Goal: Book appointment/travel/reservation

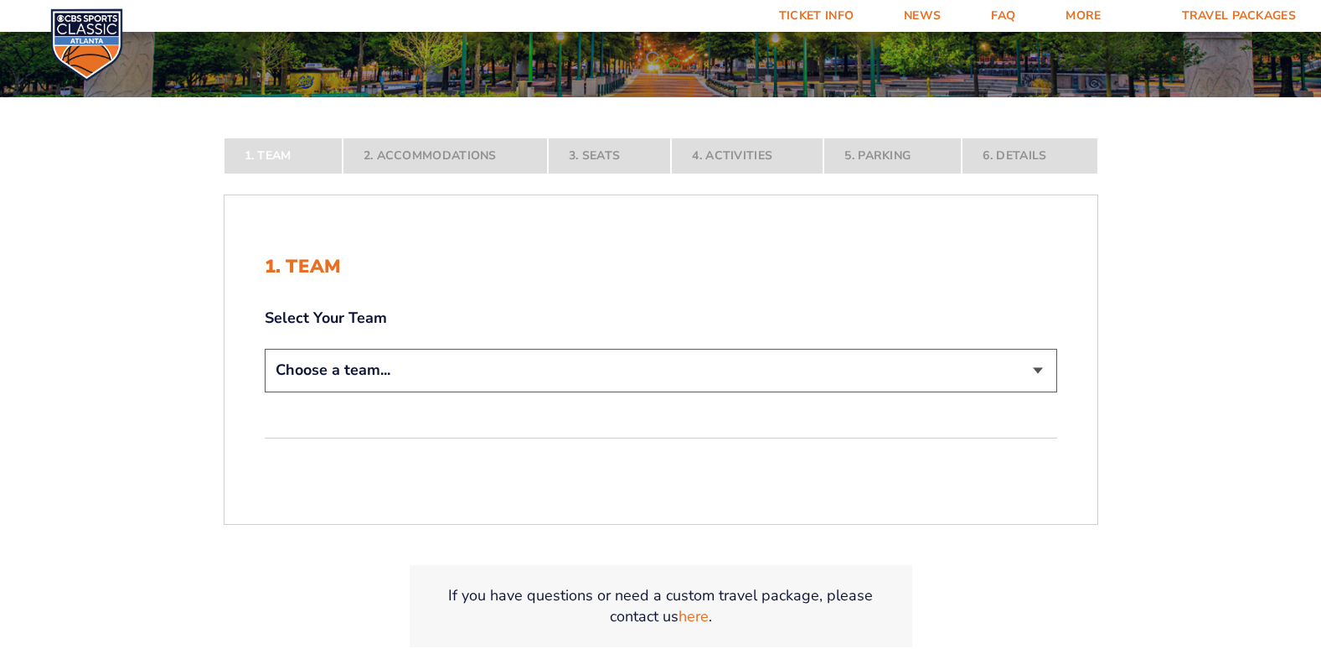
scroll to position [335, 0]
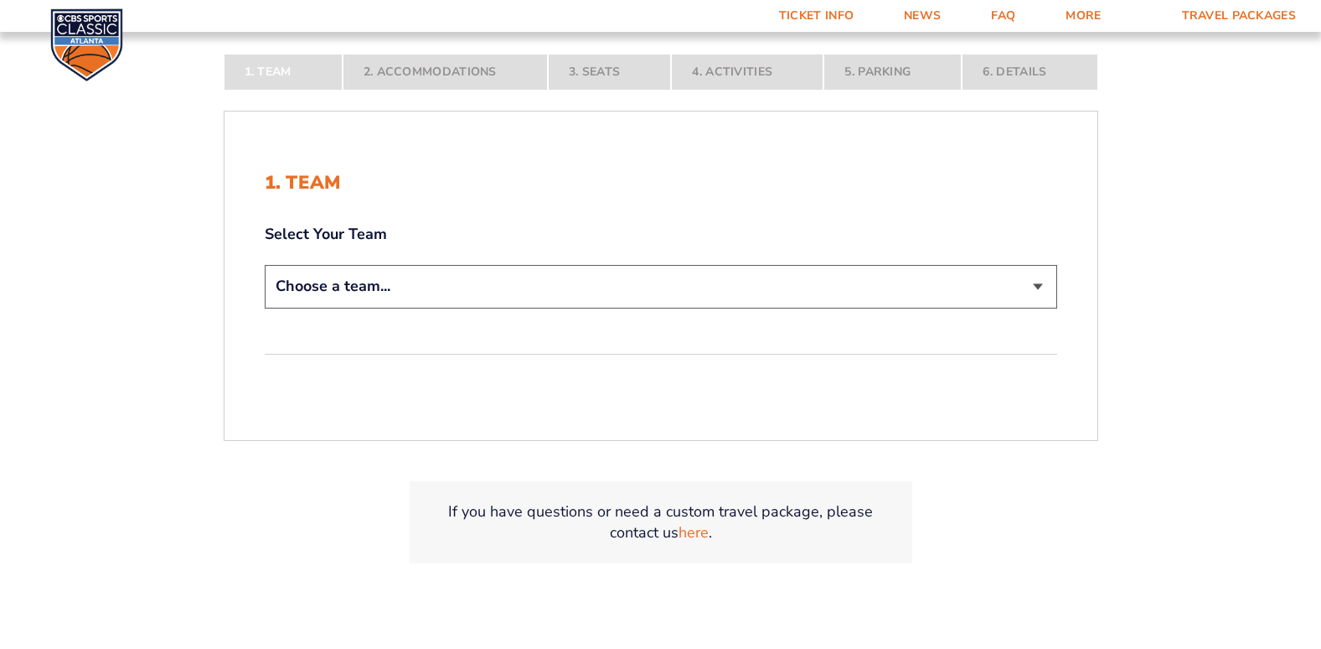
click at [1035, 286] on select "Choose a team... [US_STATE] Wildcats [US_STATE] State Buckeyes [US_STATE] Tar H…" at bounding box center [661, 286] width 793 height 43
select select "12956"
click at [265, 308] on select "Choose a team... [US_STATE] Wildcats [US_STATE] State Buckeyes [US_STATE] Tar H…" at bounding box center [661, 286] width 793 height 43
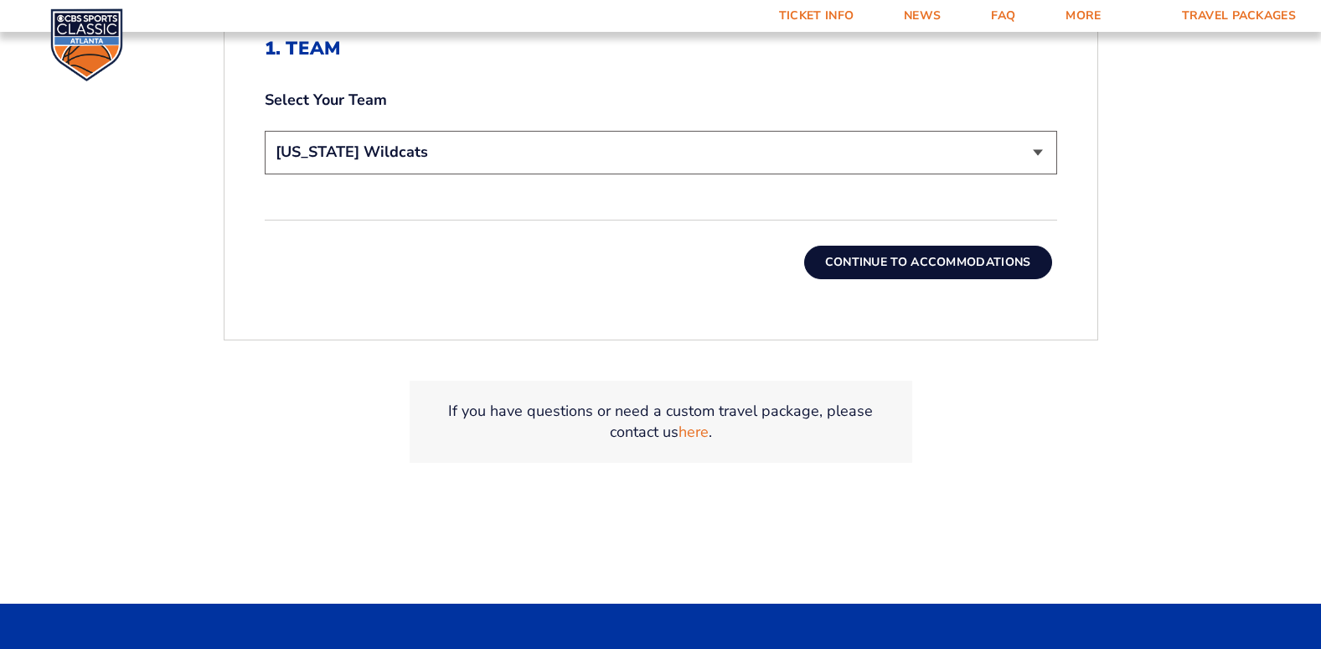
click at [892, 264] on button "Continue To Accommodations" at bounding box center [928, 263] width 248 height 34
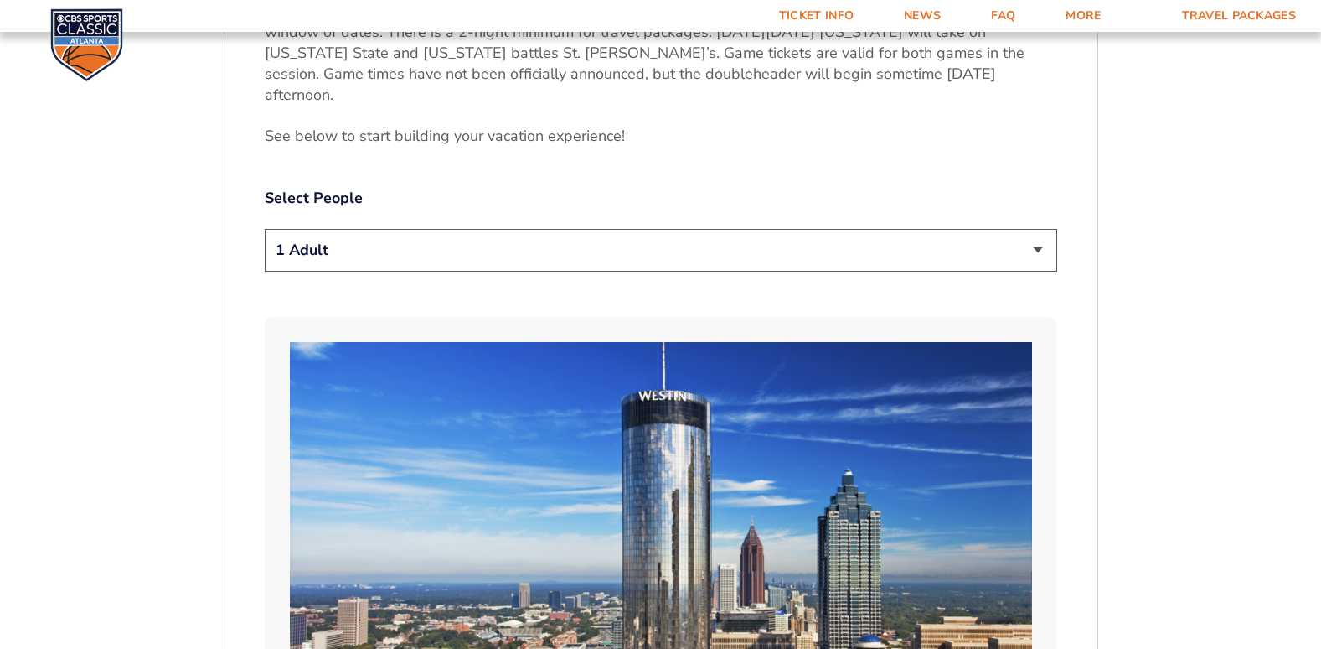
scroll to position [893, 0]
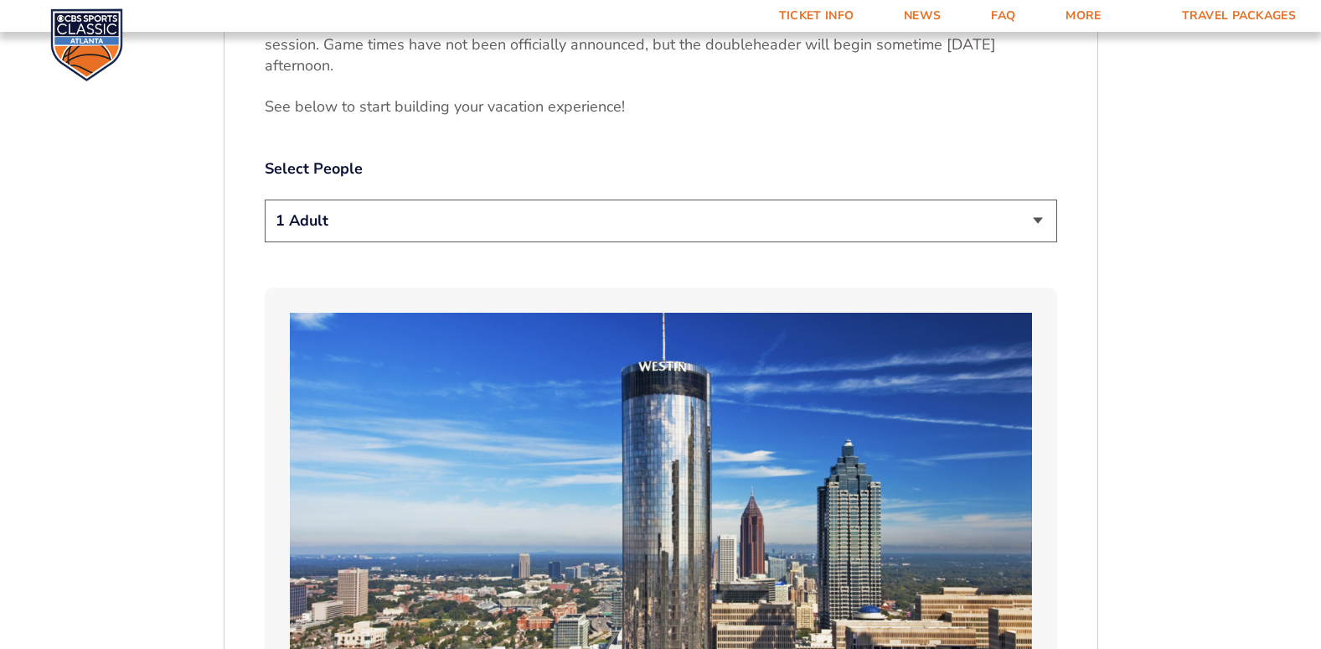
click at [1033, 199] on select "1 Adult 2 Adults 3 Adults 4 Adults 2 Adults + 1 Child 2 Adults + 2 Children 2 A…" at bounding box center [661, 220] width 793 height 43
select select "2 Adults"
click at [265, 199] on select "1 Adult 2 Adults 3 Adults 4 Adults 2 Adults + 1 Child 2 Adults + 2 Children 2 A…" at bounding box center [661, 220] width 793 height 43
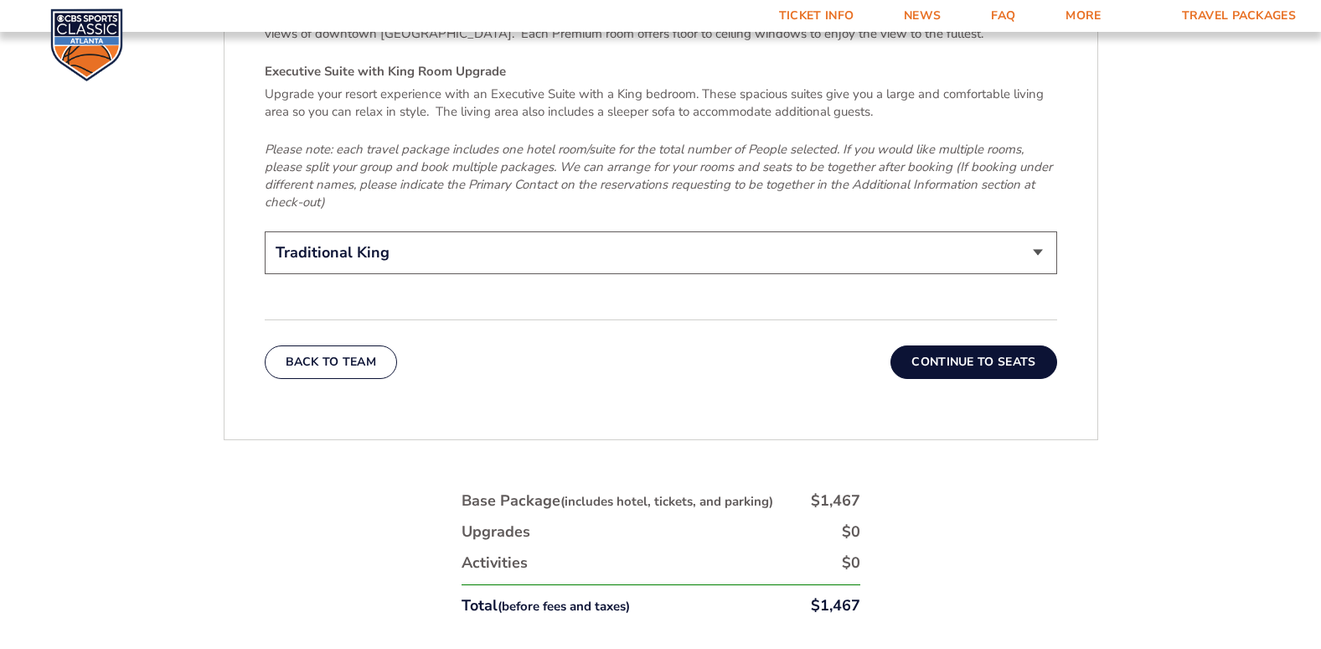
scroll to position [2737, 0]
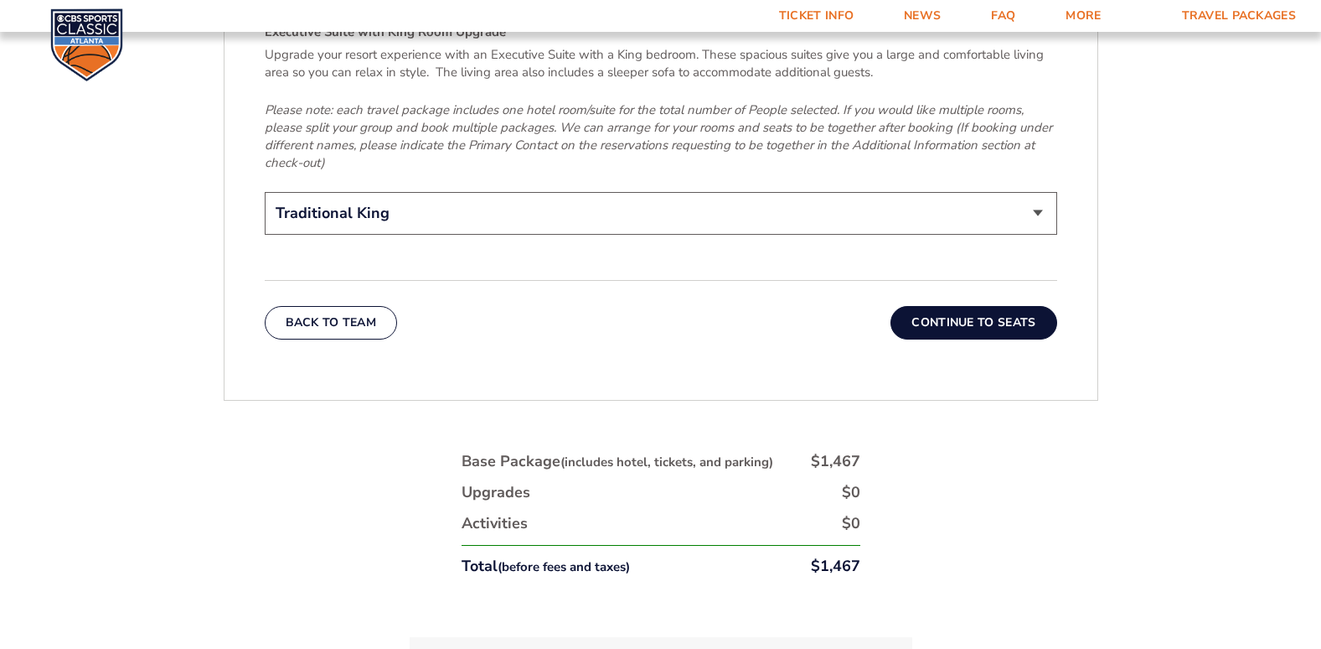
click at [979, 306] on button "Continue To Seats" at bounding box center [974, 323] width 166 height 34
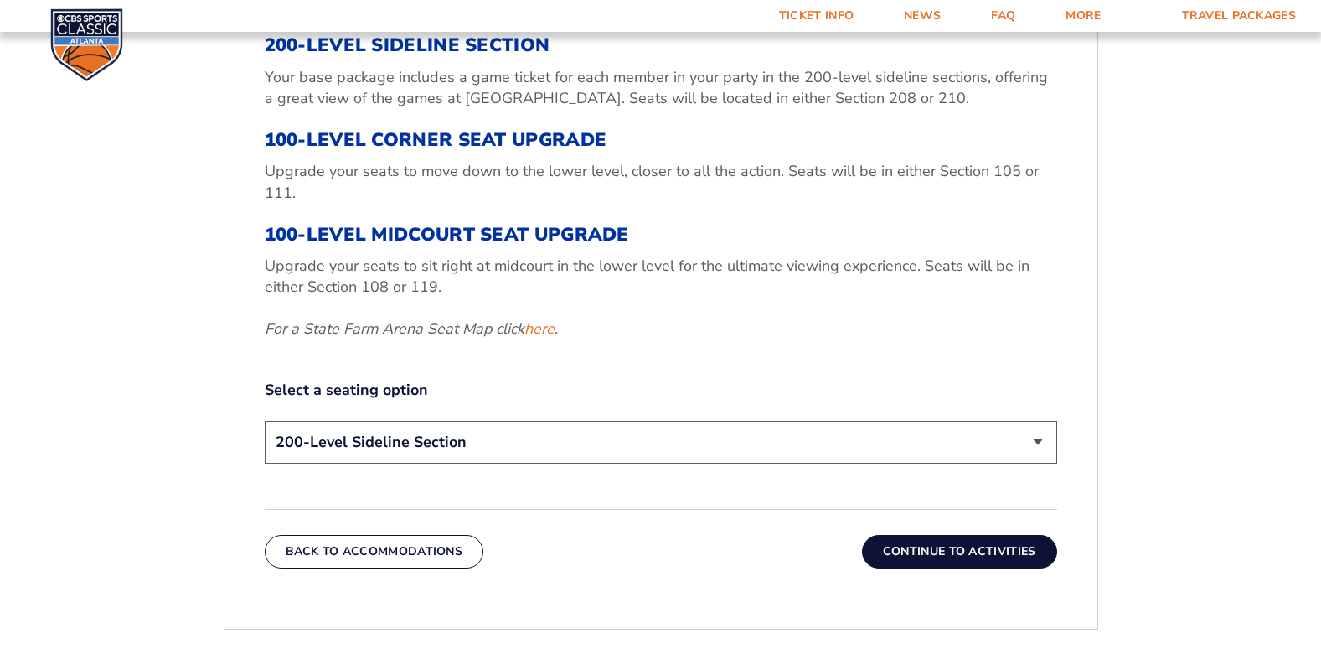
scroll to position [726, 0]
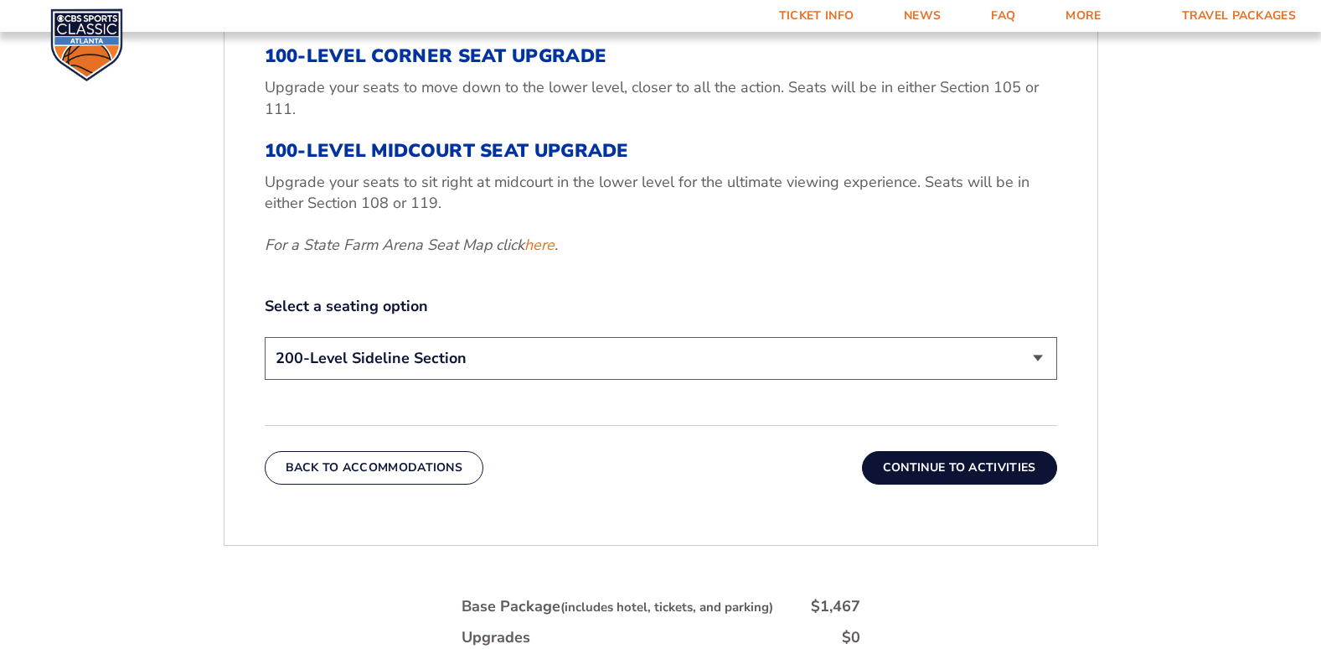
click at [1032, 359] on select "200-Level Sideline Section 100-Level Corner Seat Upgrade (+$120 per person) 100…" at bounding box center [661, 358] width 793 height 43
select select "100-Level Corner Seat Upgrade"
click at [265, 337] on select "200-Level Sideline Section 100-Level Corner Seat Upgrade (+$120 per person) 100…" at bounding box center [661, 358] width 793 height 43
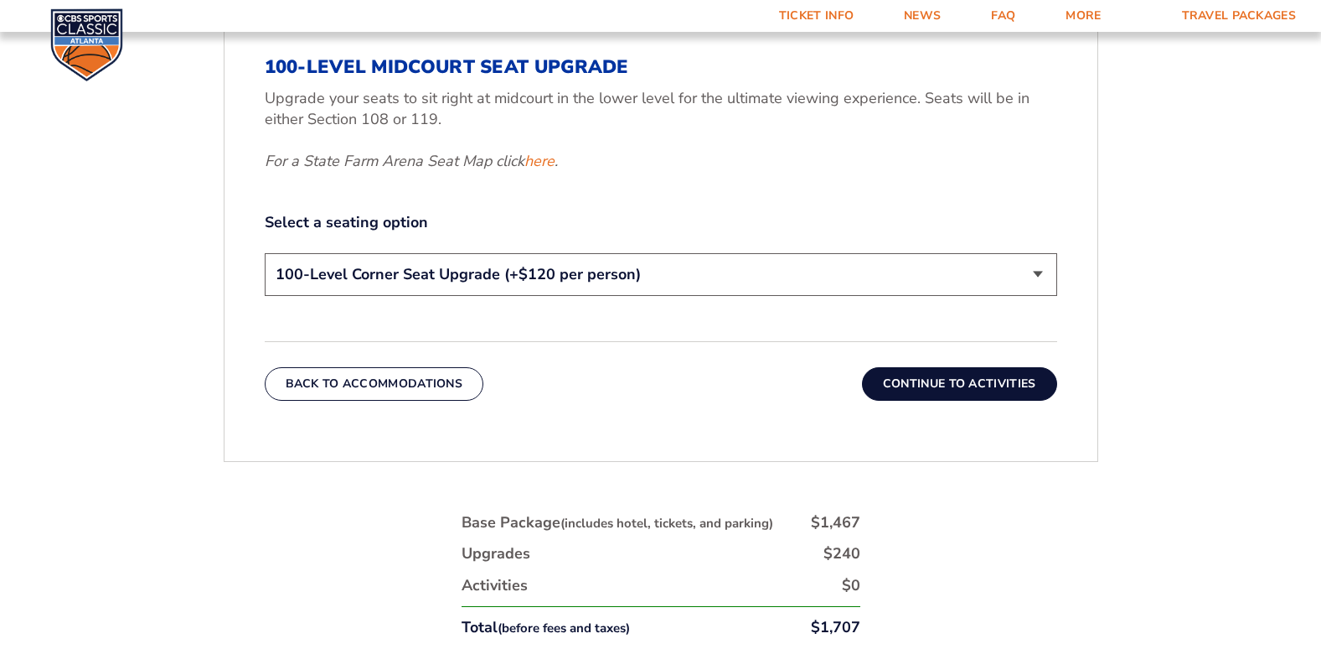
scroll to position [893, 0]
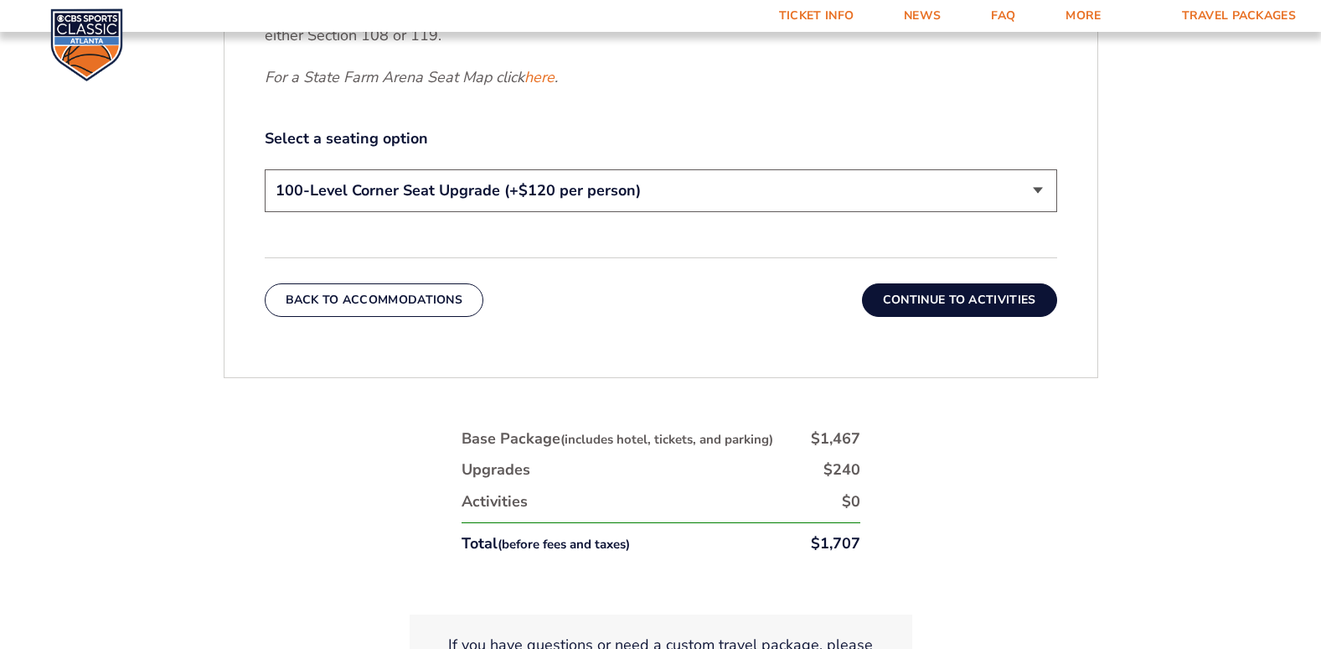
click at [979, 306] on button "Continue To Activities" at bounding box center [959, 300] width 195 height 34
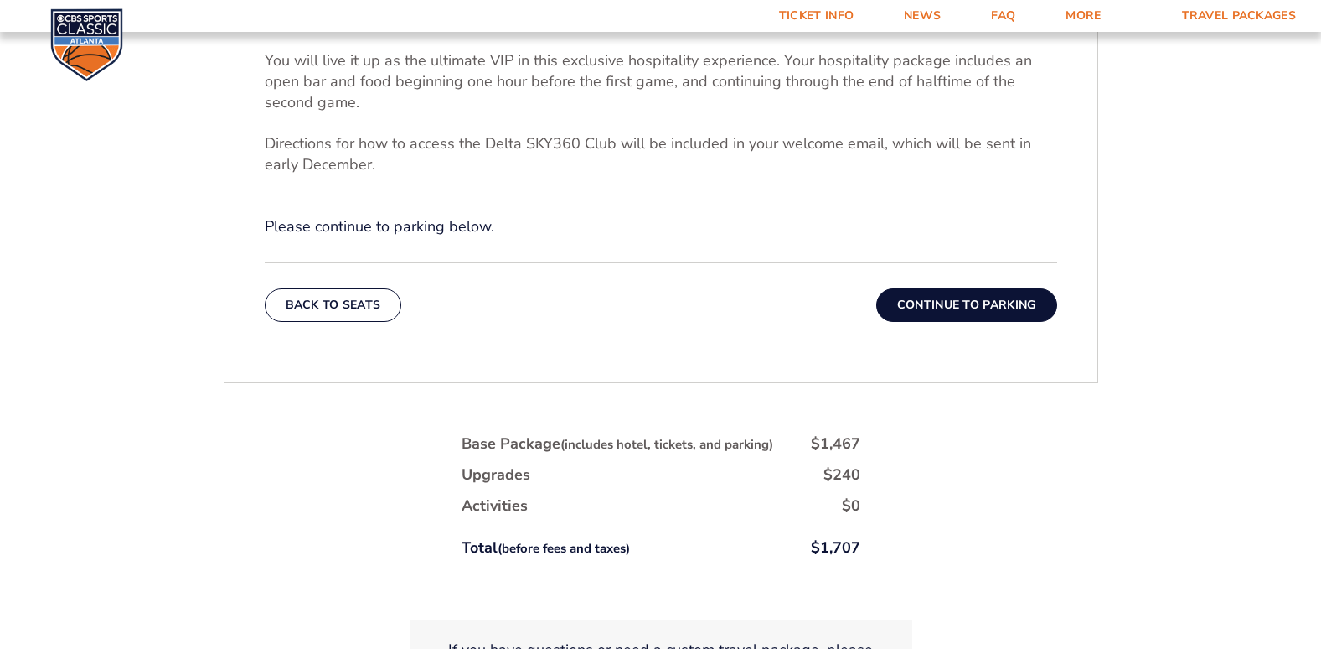
scroll to position [688, 0]
click at [964, 308] on button "Continue To Parking" at bounding box center [967, 306] width 181 height 34
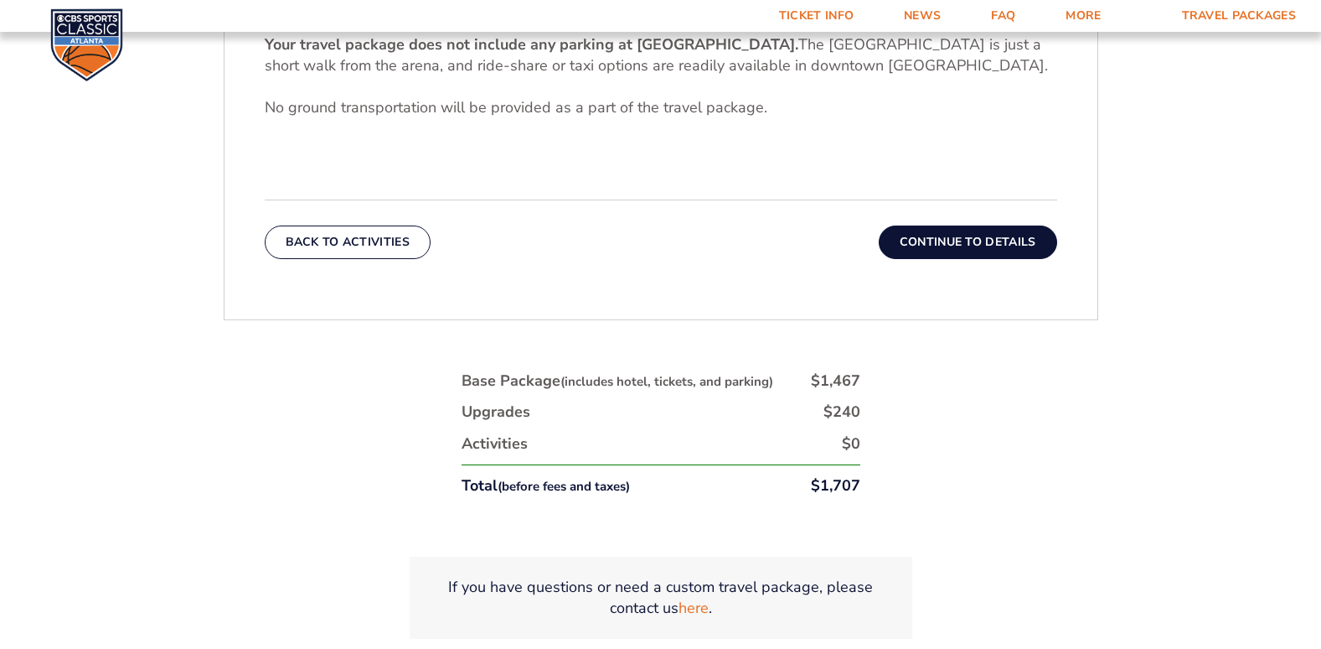
scroll to position [558, 0]
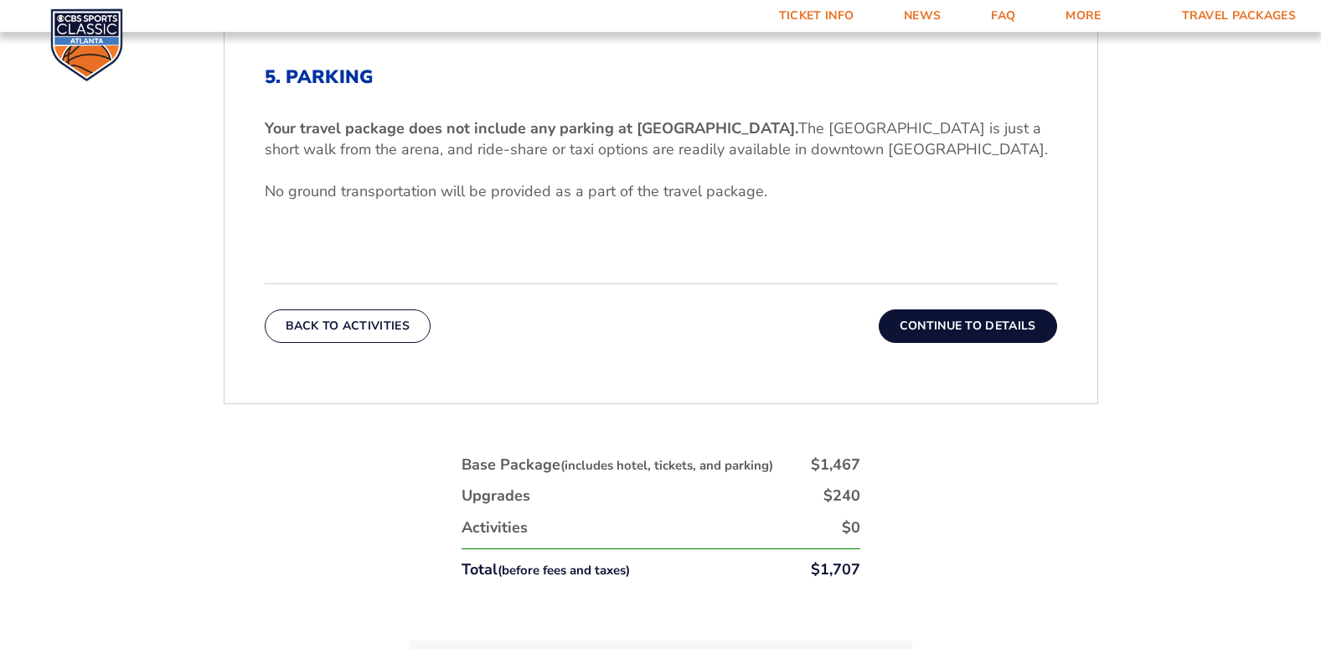
click at [976, 332] on button "Continue To Details" at bounding box center [968, 326] width 178 height 34
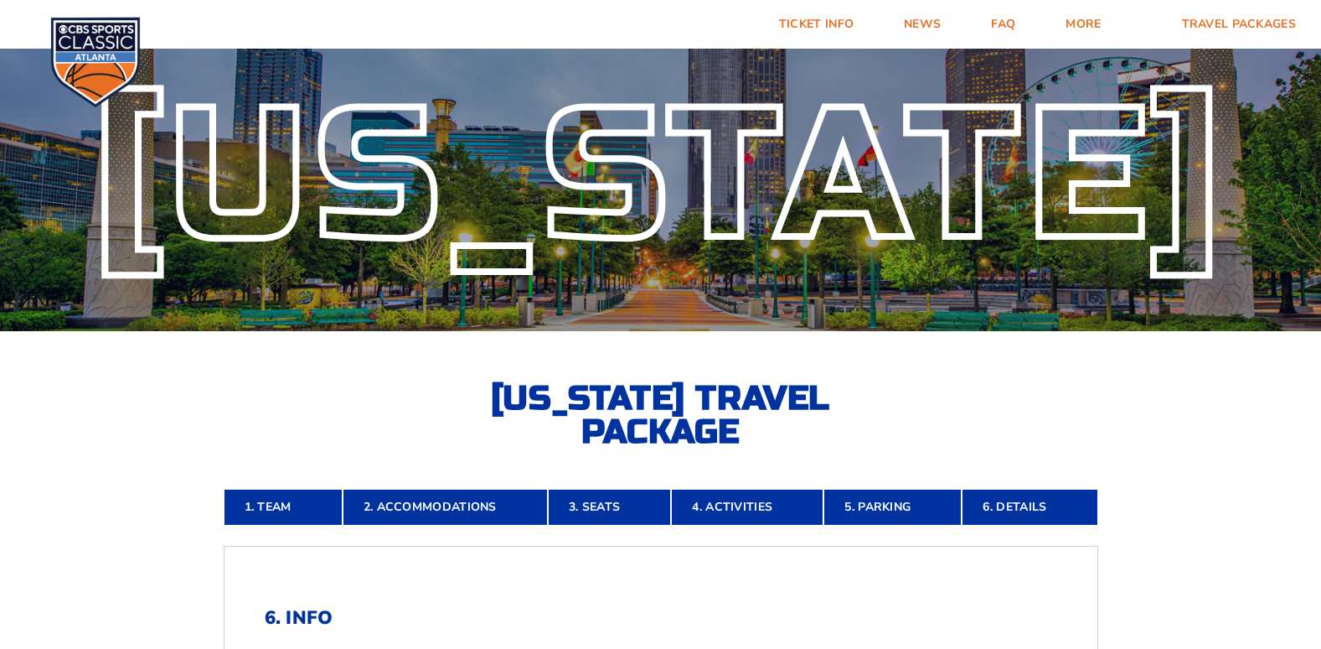
scroll to position [0, 0]
